Goal: Task Accomplishment & Management: Complete application form

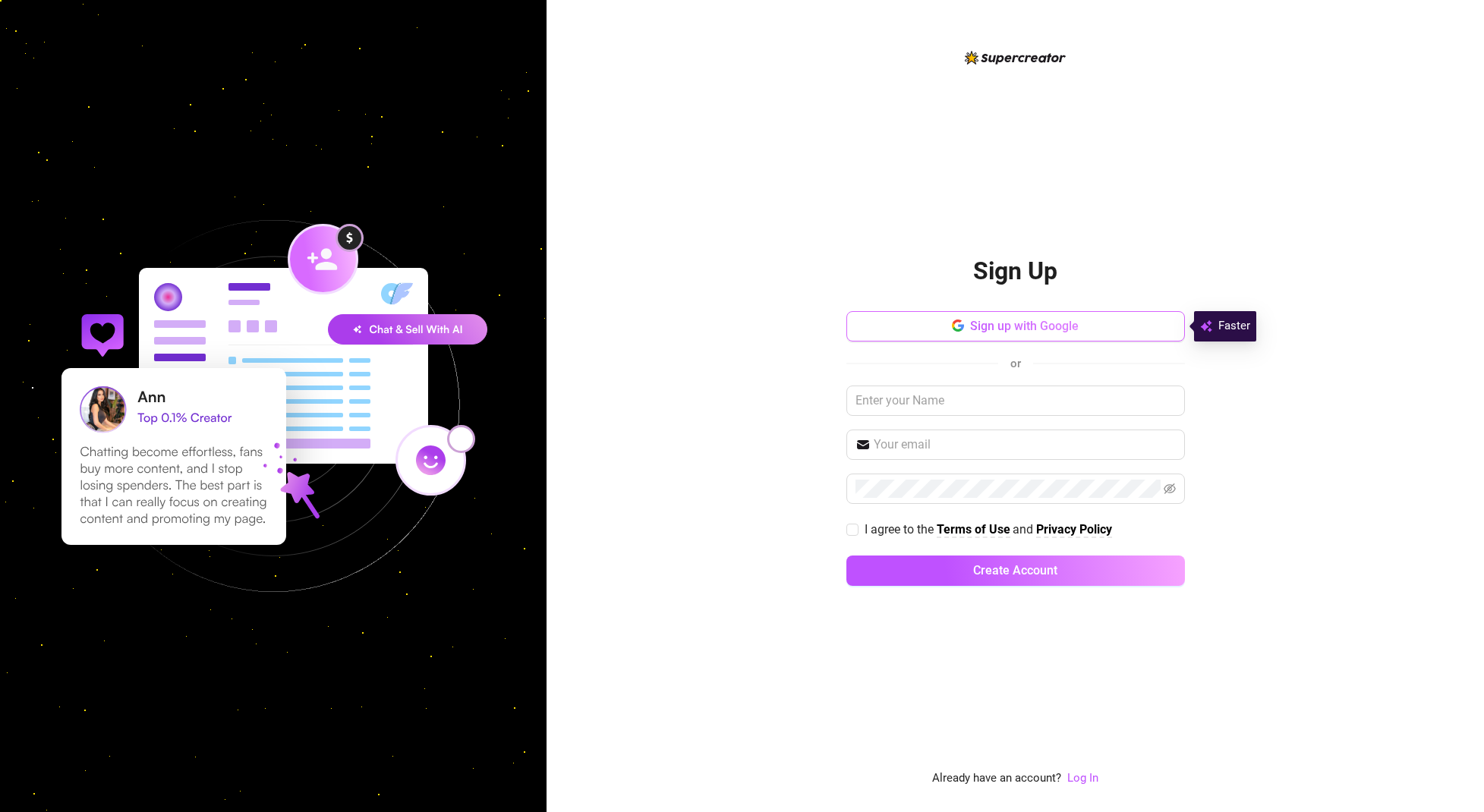
click at [971, 322] on span "Sign up with Google" at bounding box center [1024, 325] width 108 height 14
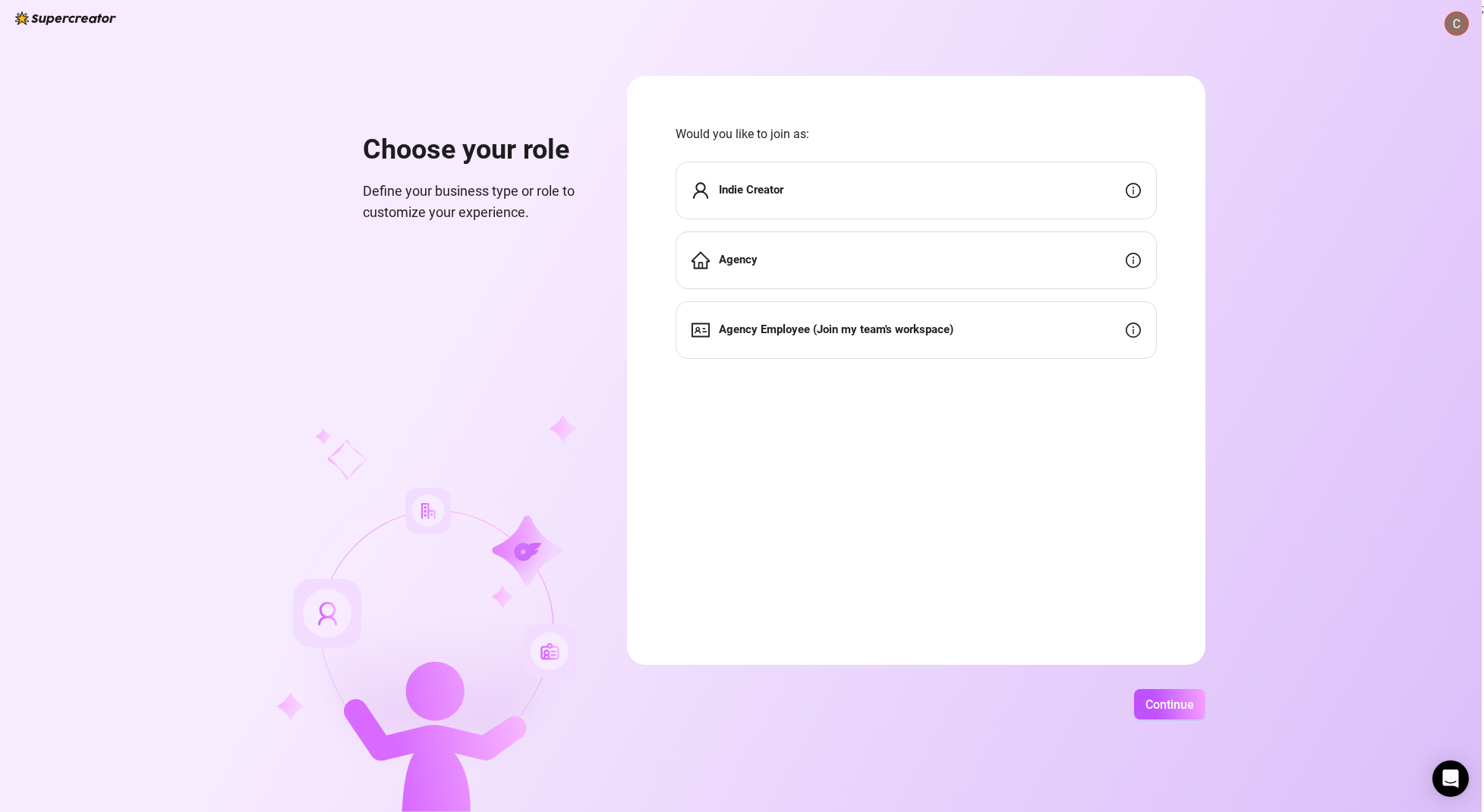
click at [910, 170] on div "Indie Creator" at bounding box center [916, 190] width 482 height 57
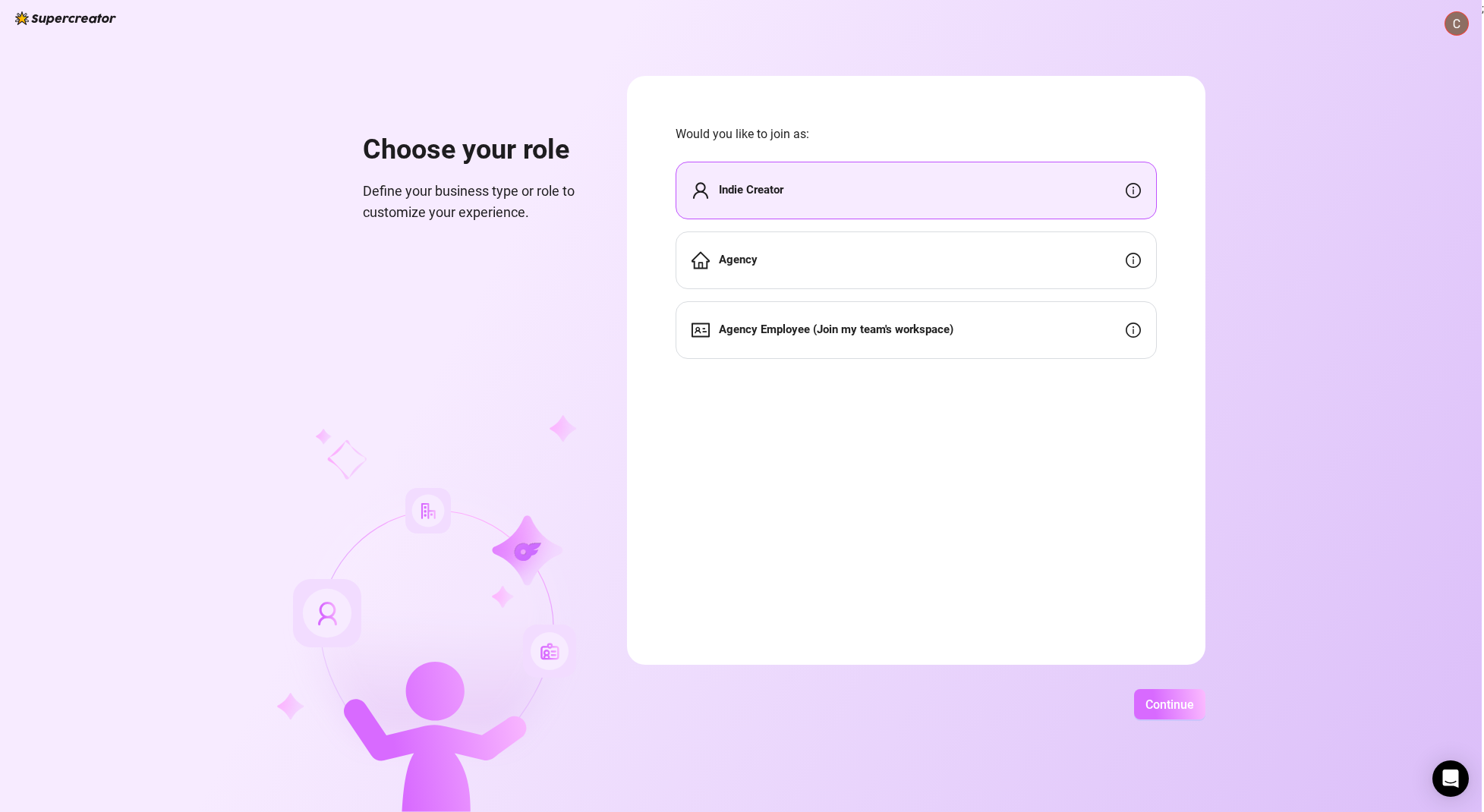
click at [1165, 691] on button "Continue" at bounding box center [1169, 704] width 72 height 30
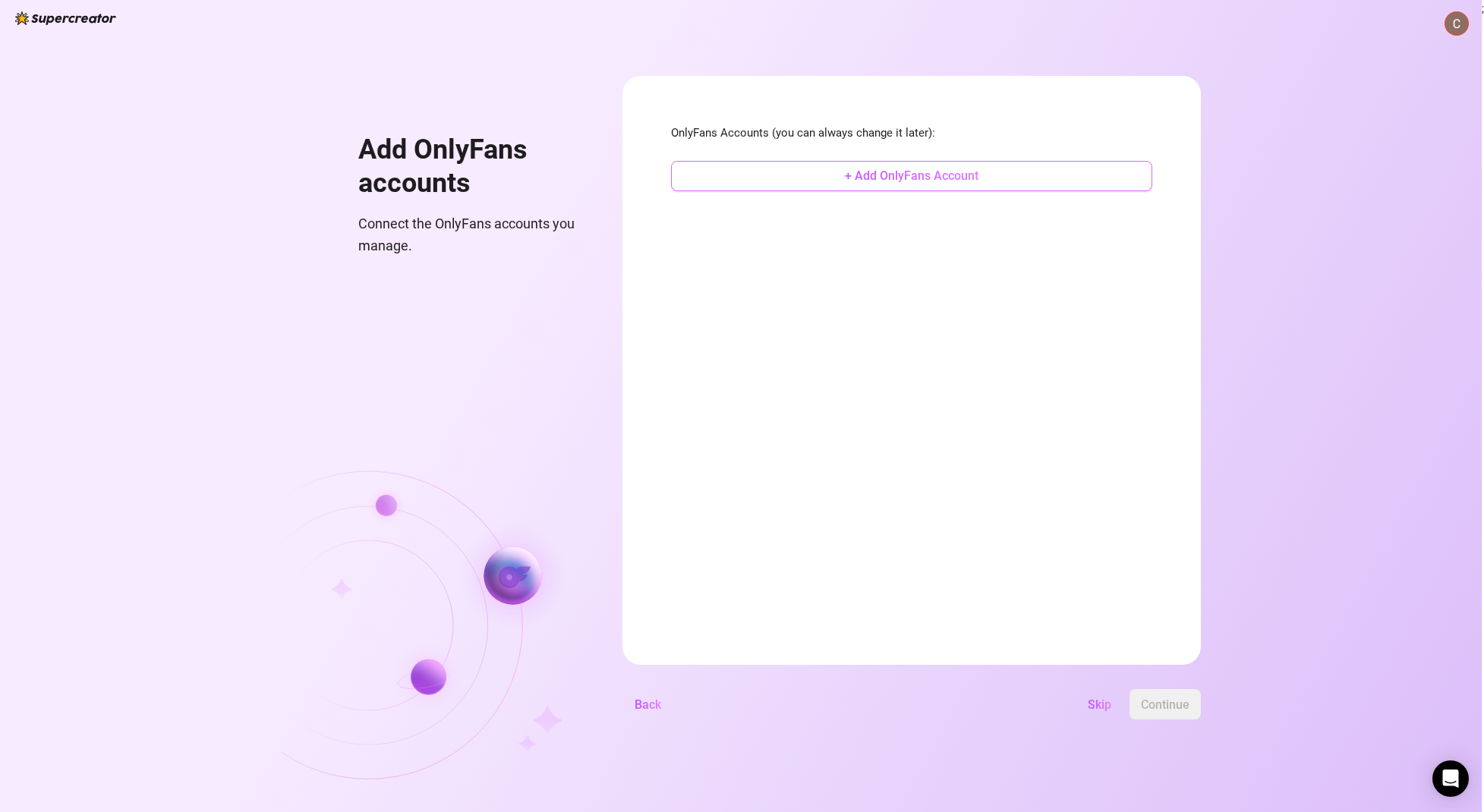
click at [898, 167] on button "+ Add OnlyFans Account" at bounding box center [911, 176] width 482 height 30
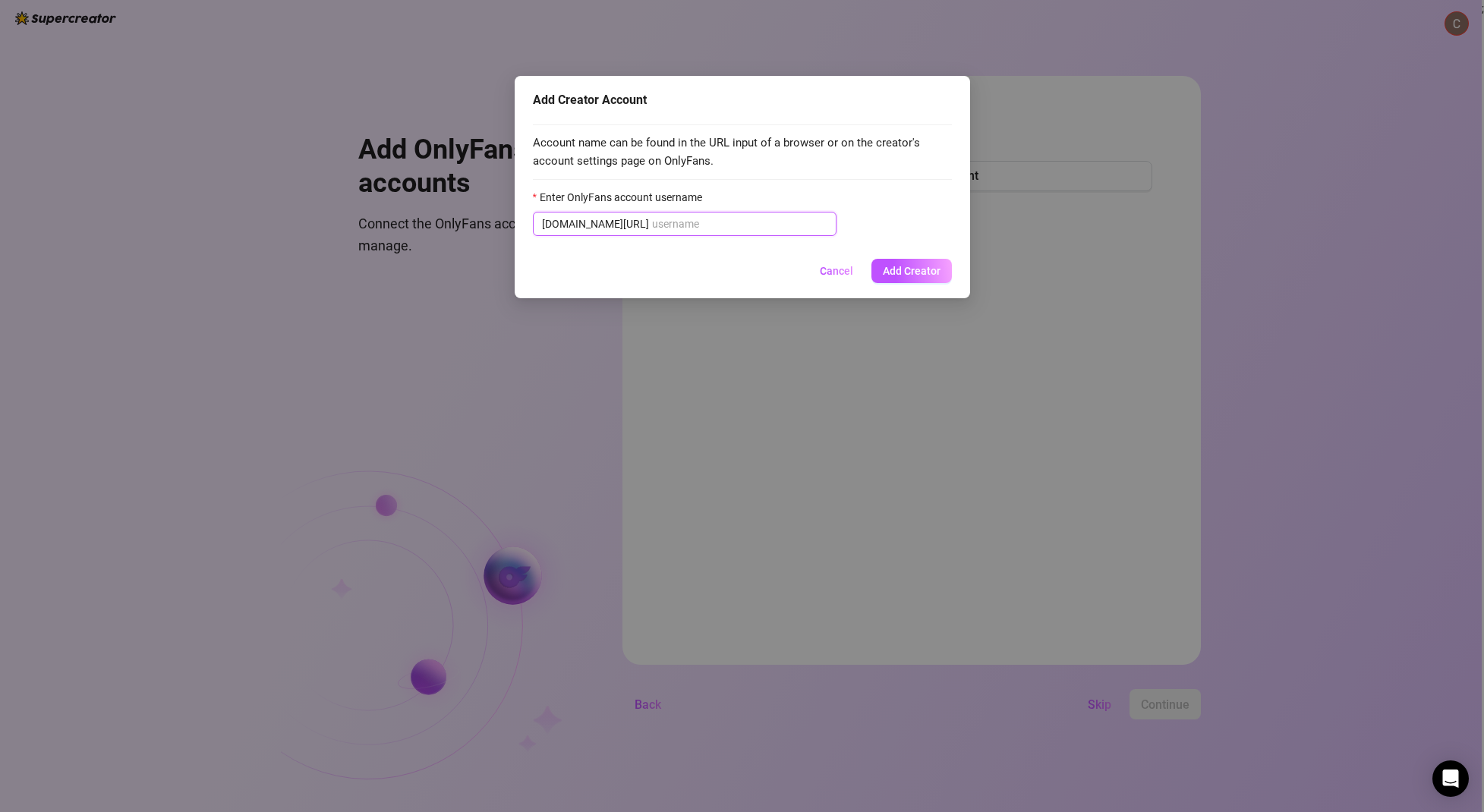
paste input "thefinerdetails"
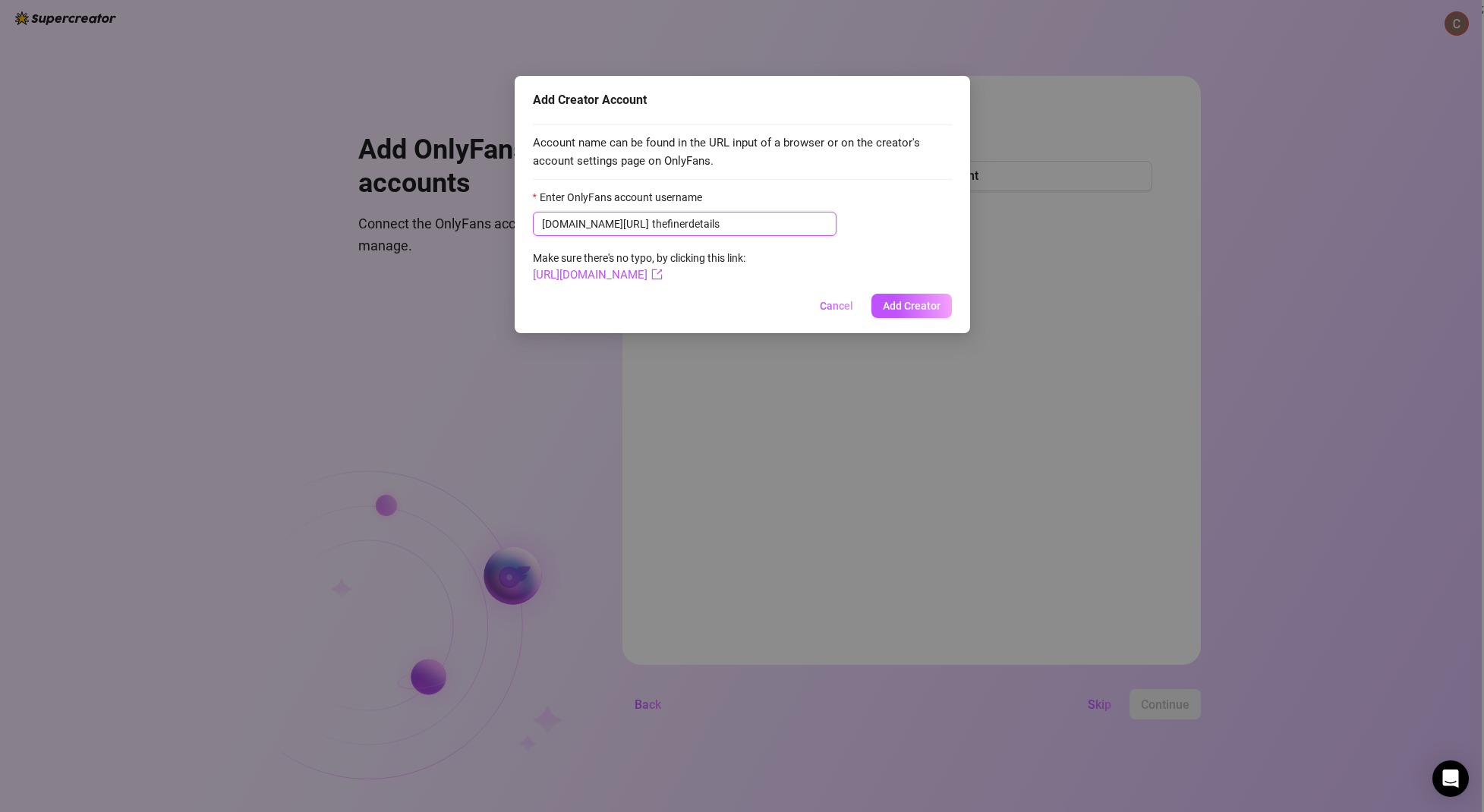
click at [652, 223] on input "thefinerdetails" at bounding box center [740, 223] width 176 height 17
click at [652, 217] on input "thefinerdetails" at bounding box center [740, 223] width 176 height 17
click at [652, 224] on input "thefinerdetails" at bounding box center [740, 223] width 176 height 17
type input "thefinerdetails"
click at [920, 307] on span "Add Creator" at bounding box center [911, 306] width 57 height 13
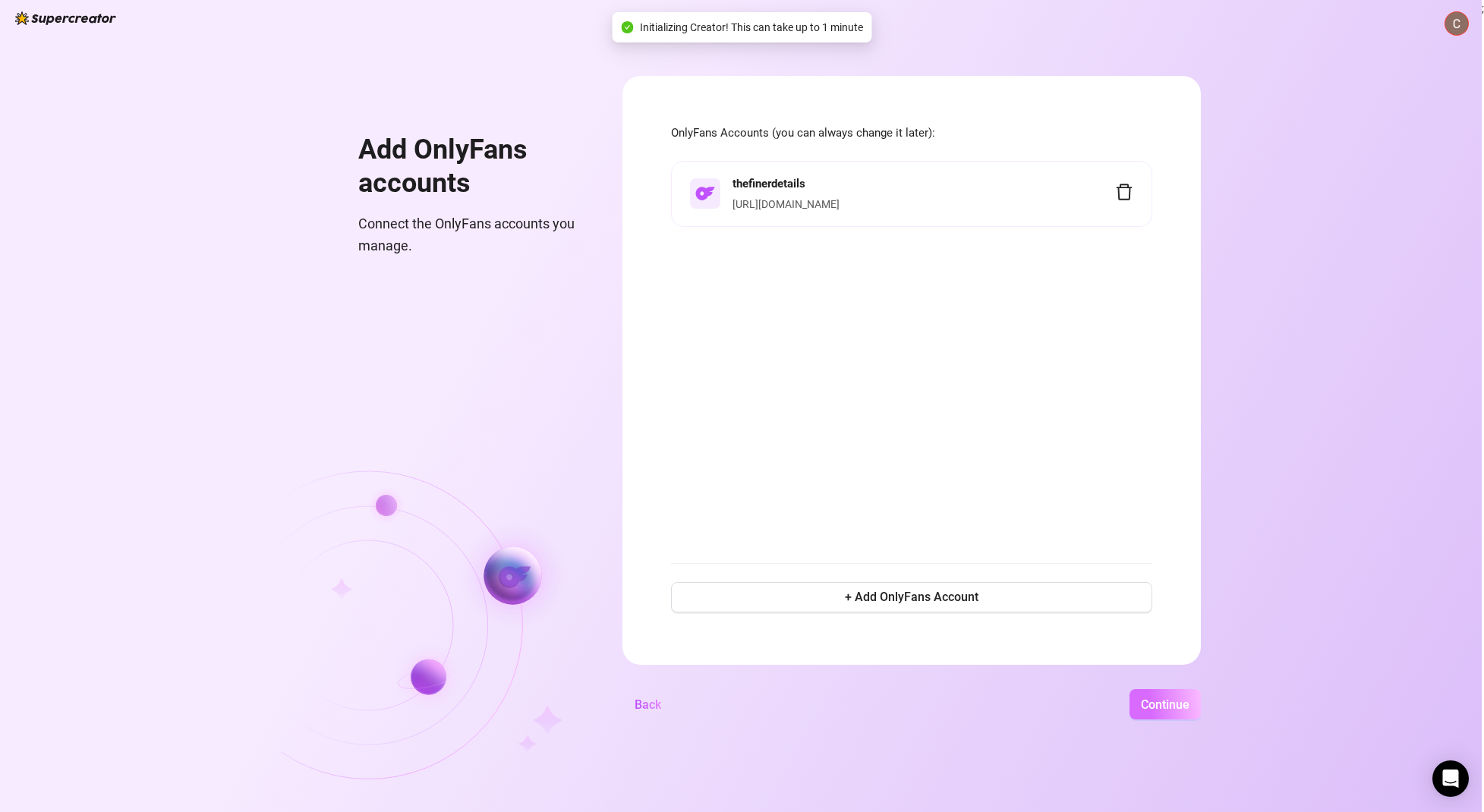
click at [1160, 704] on span "Continue" at bounding box center [1165, 704] width 48 height 14
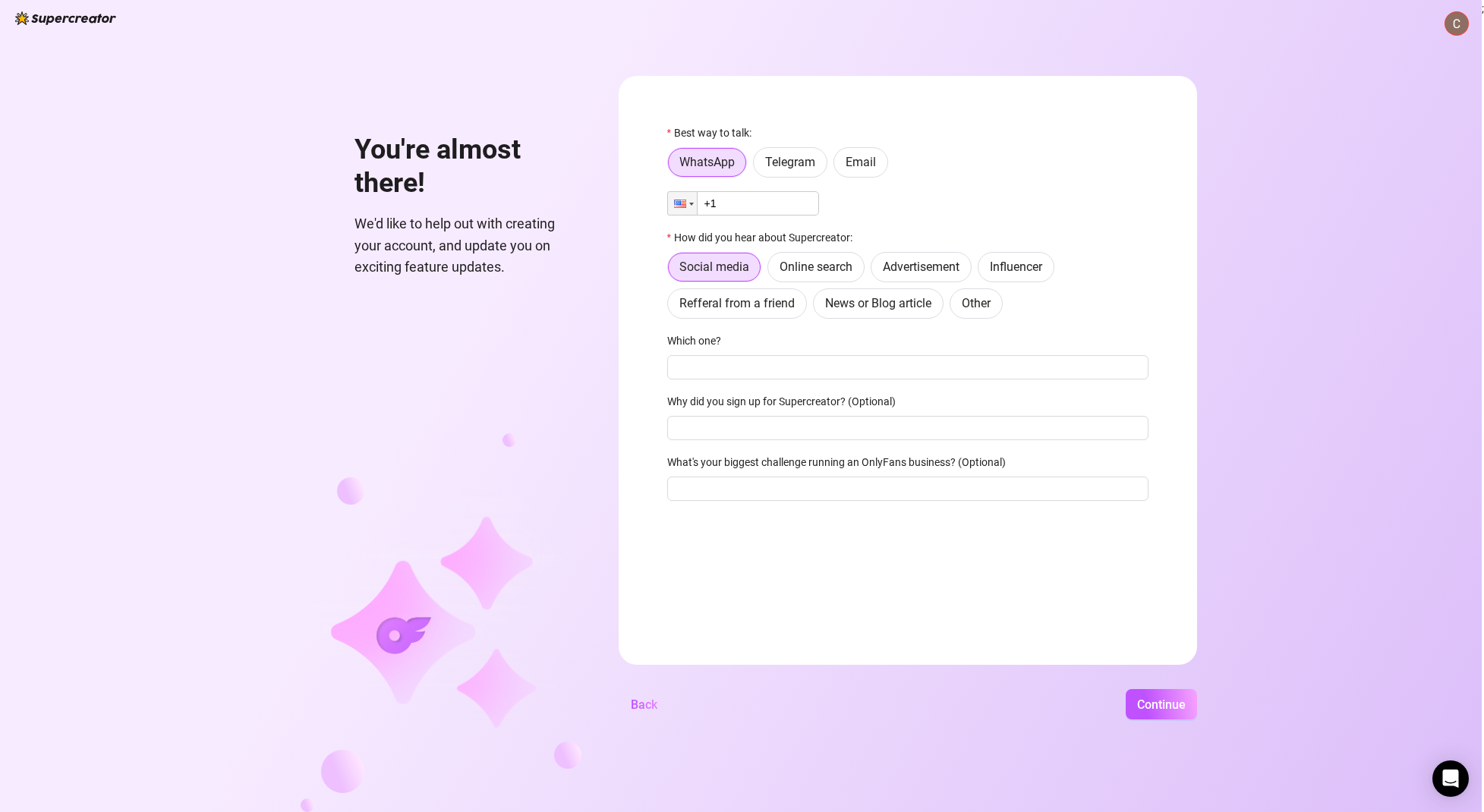
click at [769, 200] on input "+1" at bounding box center [742, 203] width 152 height 24
click at [864, 156] on span "Email" at bounding box center [861, 162] width 30 height 14
click at [837, 166] on input "Email" at bounding box center [837, 166] width 0 height 0
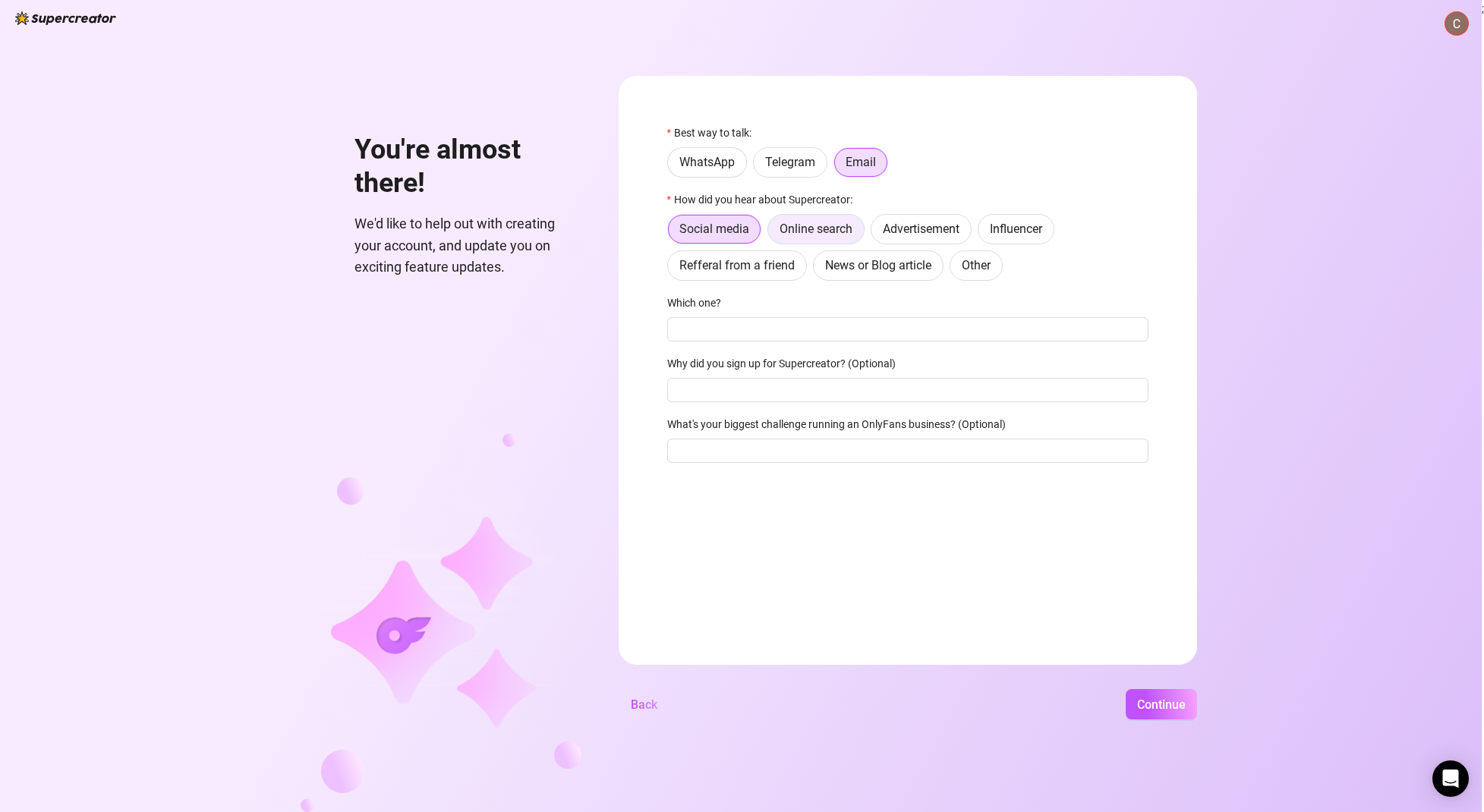
click at [834, 228] on span "Online search" at bounding box center [815, 229] width 73 height 14
click at [772, 233] on input "Online search" at bounding box center [772, 233] width 0 height 0
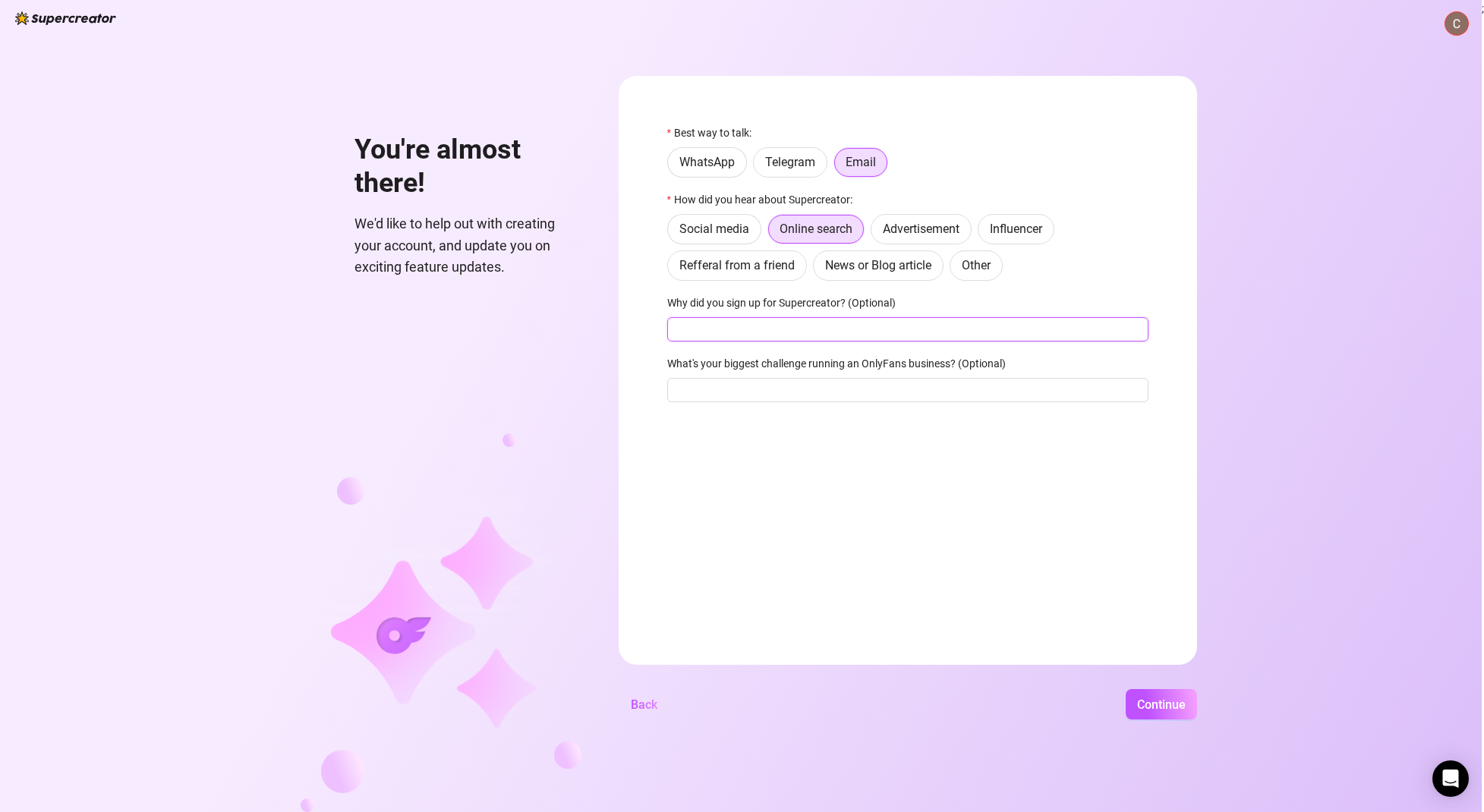
click at [737, 326] on input "Why did you sign up for Supercreator? (Optional)" at bounding box center [907, 329] width 482 height 24
type input "The ai involvment"
click at [834, 383] on input "What's your biggest challenge running an OnlyFans business? (Optional)" at bounding box center [907, 389] width 482 height 24
type input "Yet to see"
click at [1188, 702] on button "Continue" at bounding box center [1161, 704] width 72 height 30
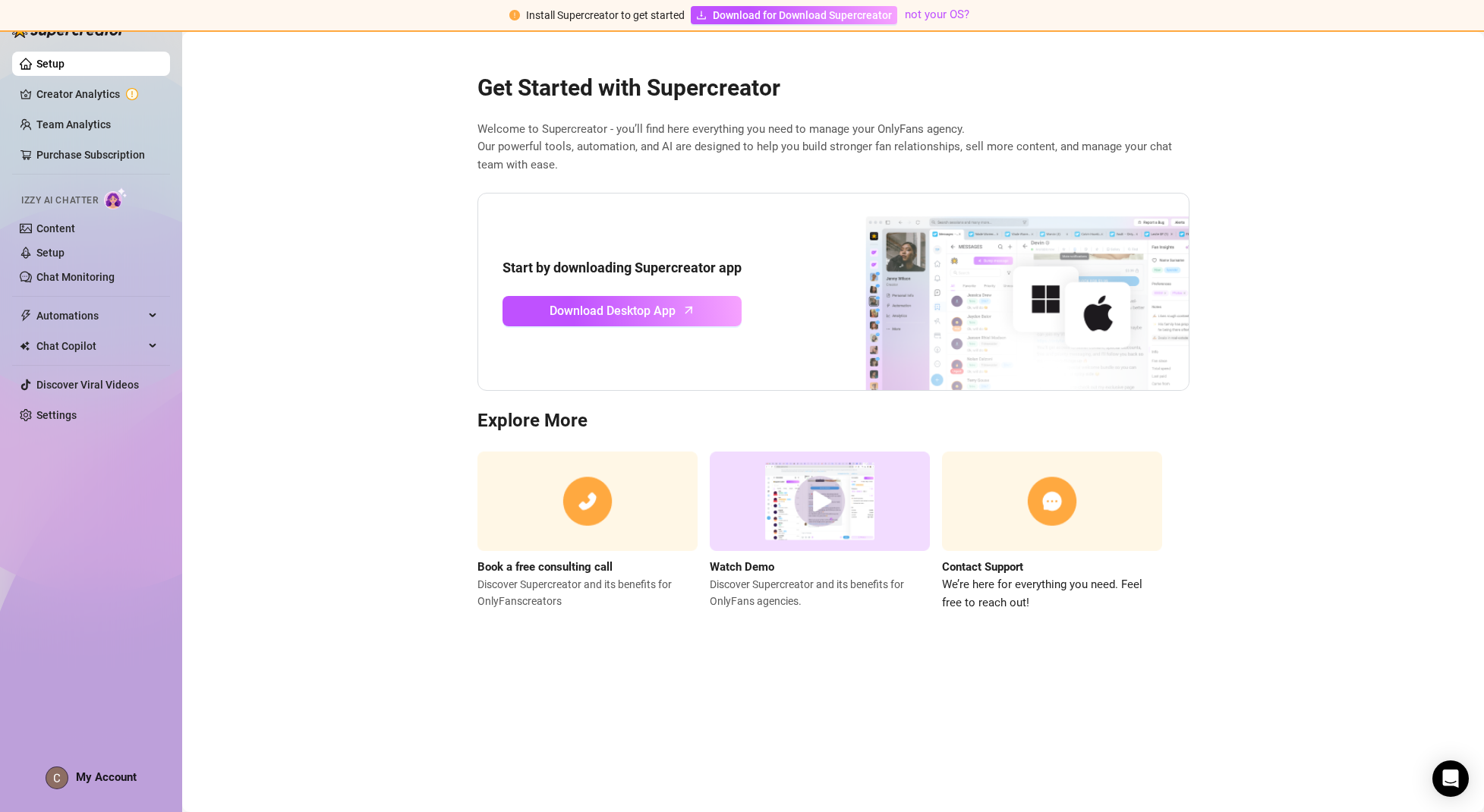
click at [52, 228] on link "Content" at bounding box center [56, 229] width 39 height 13
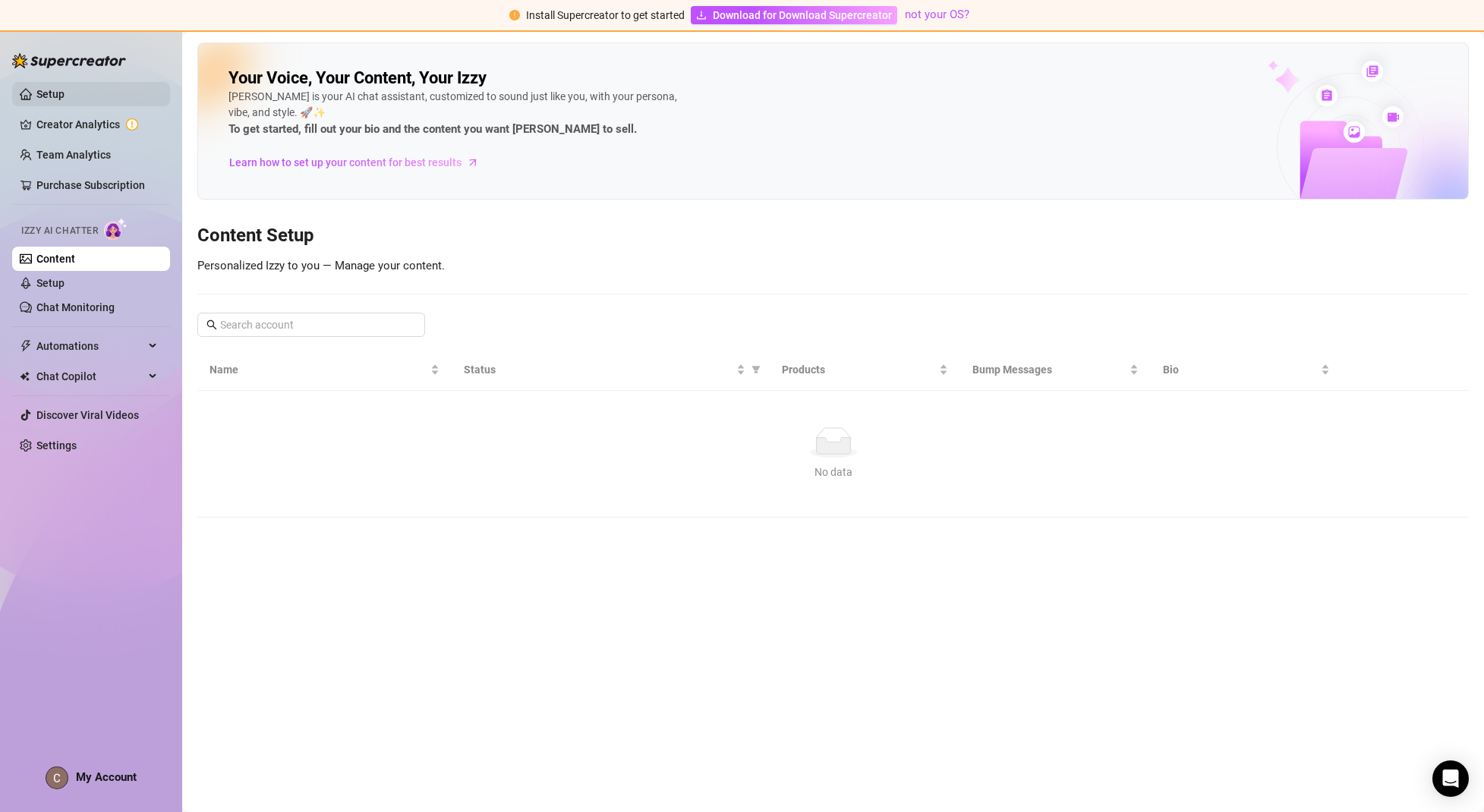
click at [65, 92] on link "Setup" at bounding box center [50, 94] width 28 height 13
